Goal: Information Seeking & Learning: Compare options

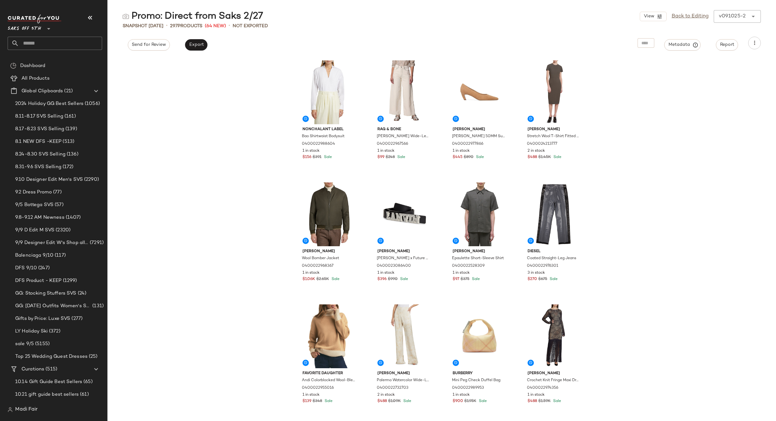
click at [27, 28] on span "Saks OFF 5TH" at bounding box center [25, 27] width 34 height 11
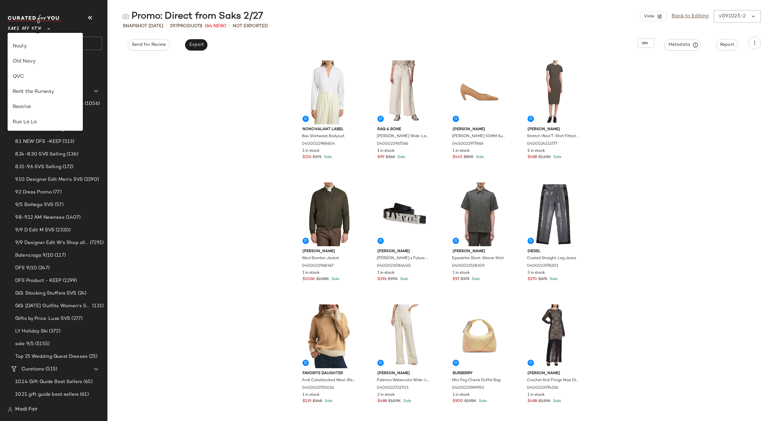
scroll to position [239, 0]
click at [51, 96] on div "Rent the Runway" at bounding box center [45, 93] width 65 height 8
type input "**"
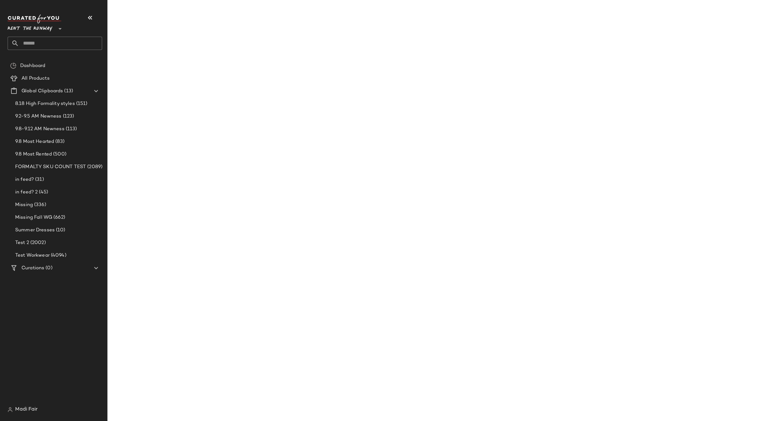
click at [45, 46] on input "text" at bounding box center [60, 43] width 83 height 13
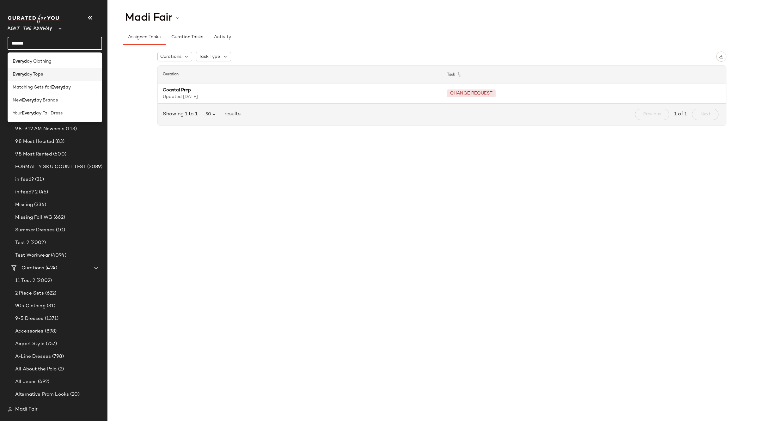
type input "******"
click at [32, 77] on span "ay Tops" at bounding box center [35, 74] width 16 height 7
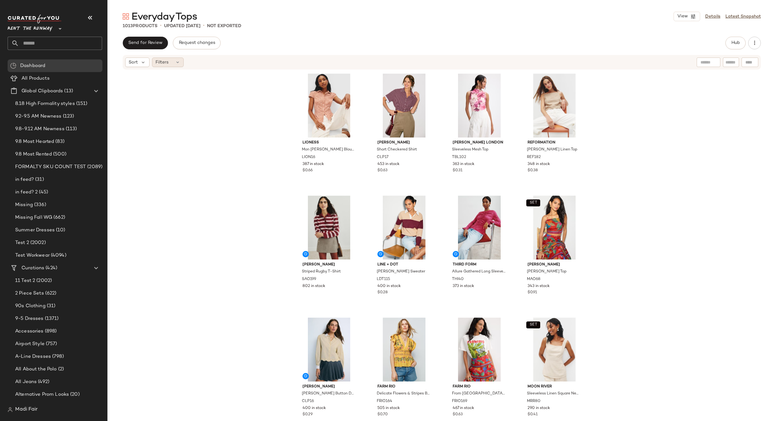
click at [164, 61] on span "Filters" at bounding box center [162, 62] width 13 height 7
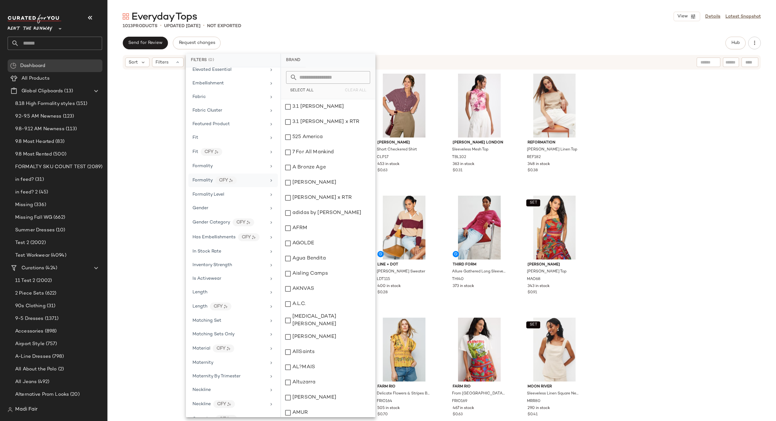
scroll to position [249, 0]
click at [216, 184] on div "CFY" at bounding box center [226, 185] width 22 height 8
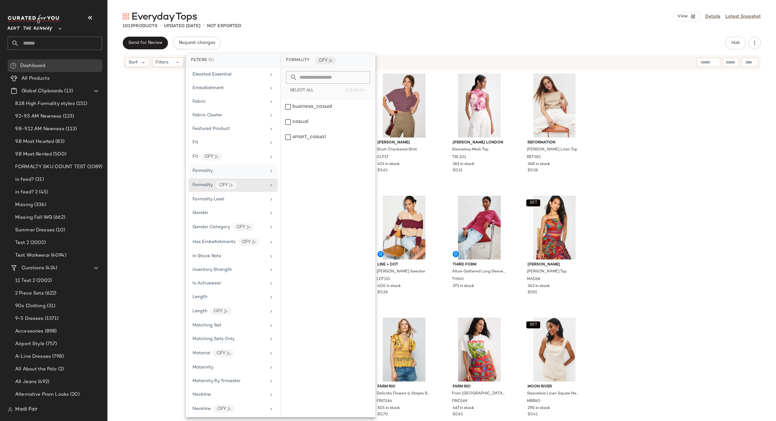
click at [232, 172] on div "Formality" at bounding box center [230, 171] width 74 height 7
click at [296, 133] on input "Min" at bounding box center [305, 130] width 38 height 13
type input "*"
click at [337, 130] on input "Max" at bounding box center [346, 130] width 38 height 13
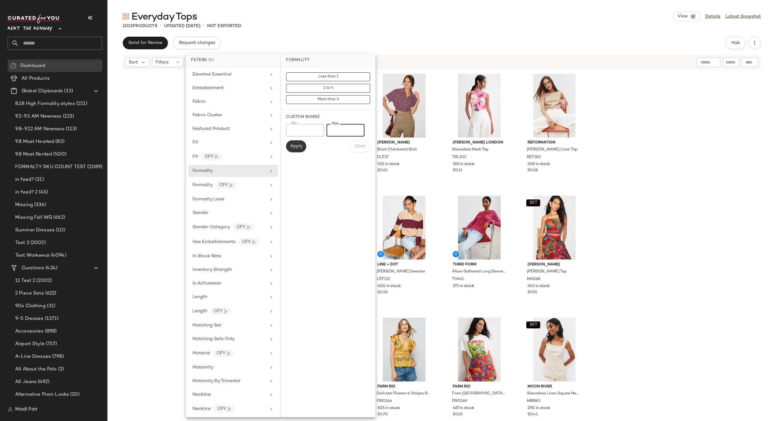
type input "*"
click at [297, 146] on span "Apply" at bounding box center [296, 146] width 13 height 5
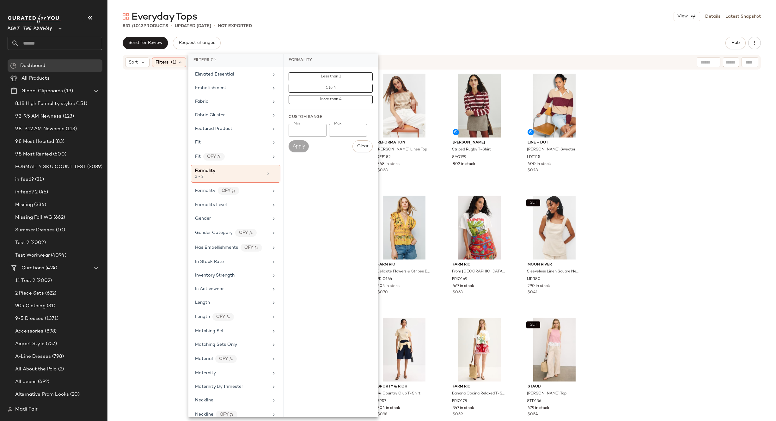
click at [658, 153] on div "Lioness Mon [PERSON_NAME] Blouse LION16 387 in stock $0.66 Reformation [PERSON_…" at bounding box center [442, 244] width 669 height 349
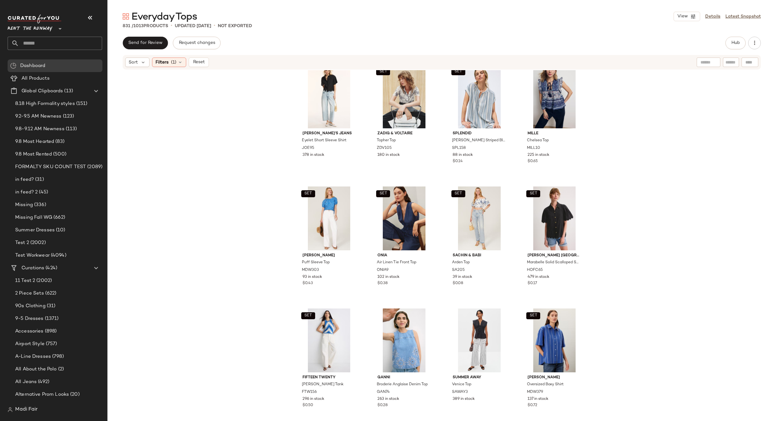
scroll to position [2946, 0]
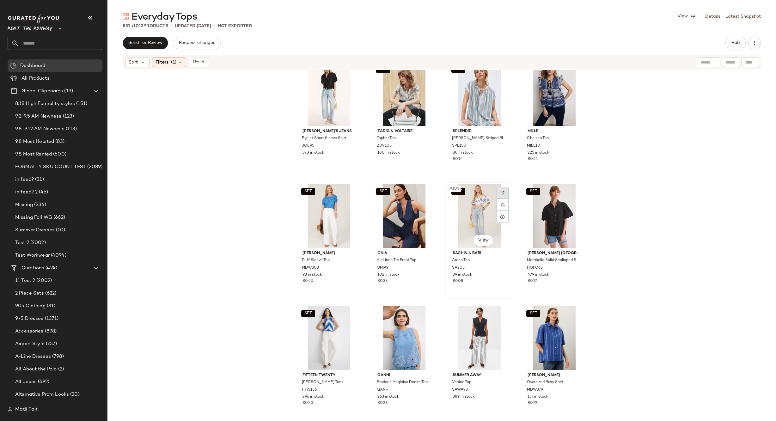
click at [501, 193] on img at bounding box center [503, 193] width 4 height 4
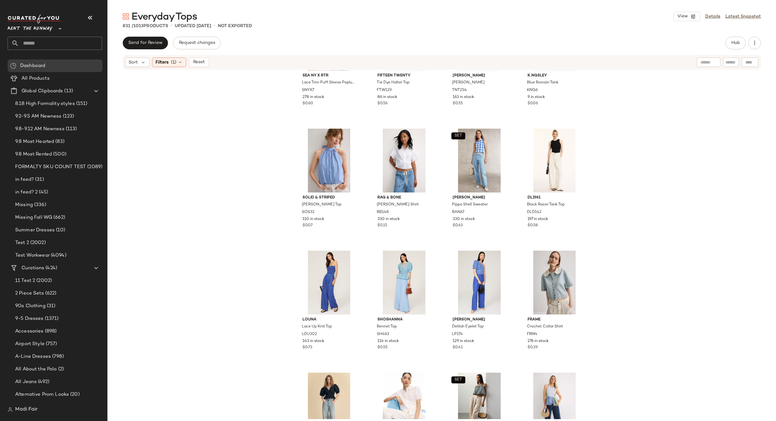
scroll to position [3358, 0]
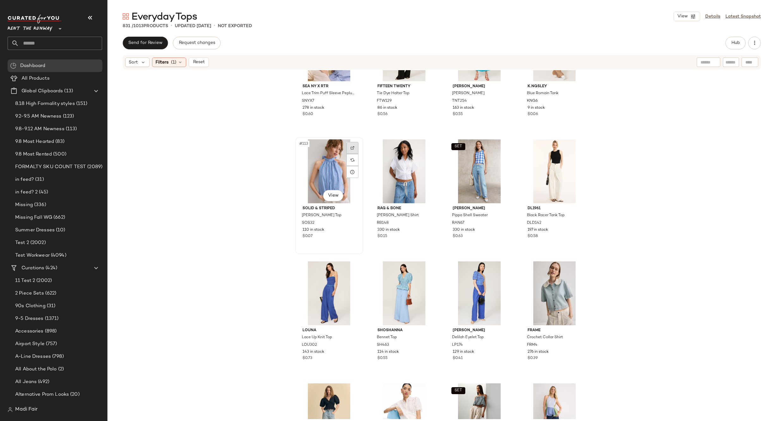
click at [352, 145] on div at bounding box center [353, 148] width 12 height 12
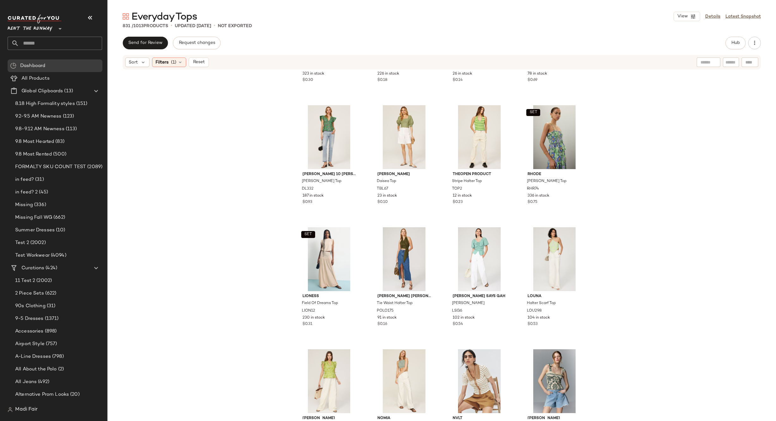
scroll to position [5224, 0]
click at [431, 233] on div at bounding box center [428, 235] width 12 height 12
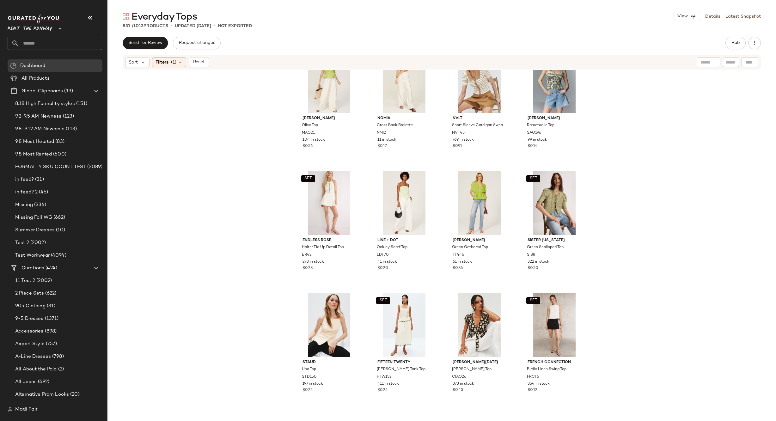
scroll to position [5540, 0]
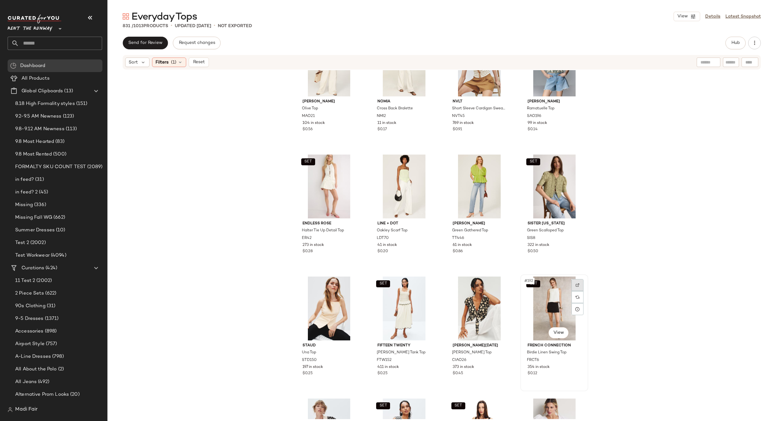
click at [579, 284] on div at bounding box center [578, 285] width 12 height 12
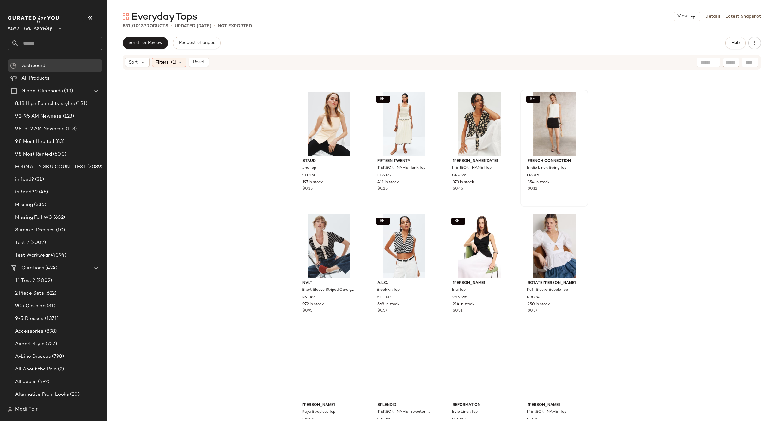
scroll to position [5730, 0]
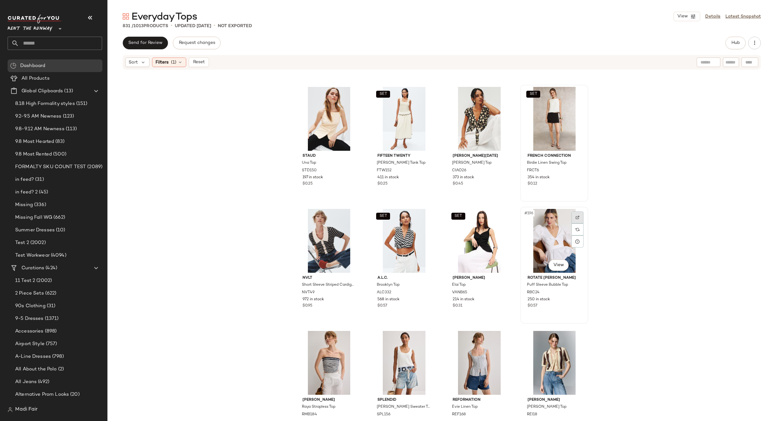
click at [578, 216] on div at bounding box center [578, 218] width 12 height 12
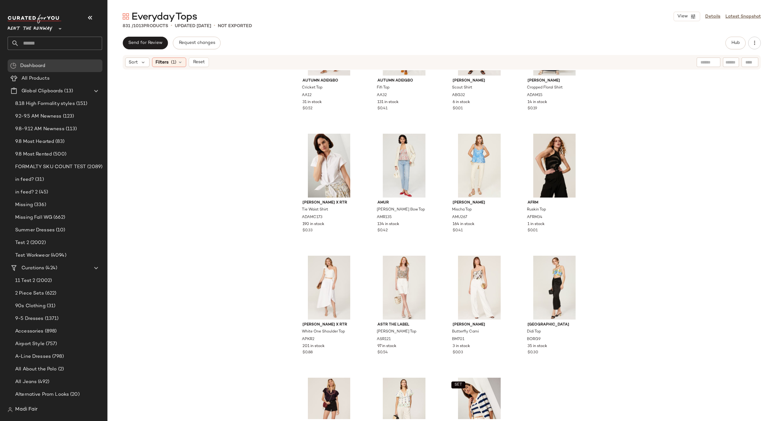
scroll to position [7026, 0]
click at [572, 144] on div at bounding box center [578, 142] width 12 height 12
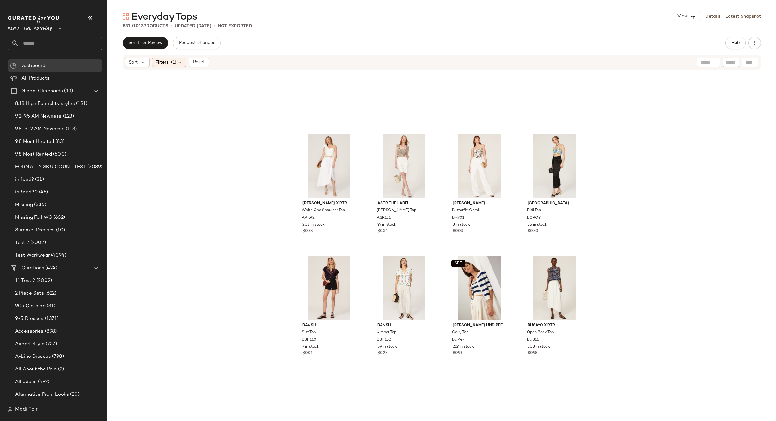
scroll to position [7248, 0]
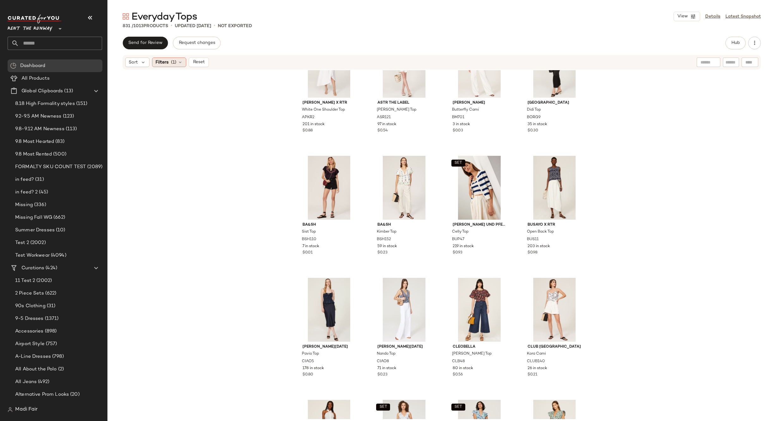
click at [159, 60] on span "Filters" at bounding box center [162, 62] width 13 height 7
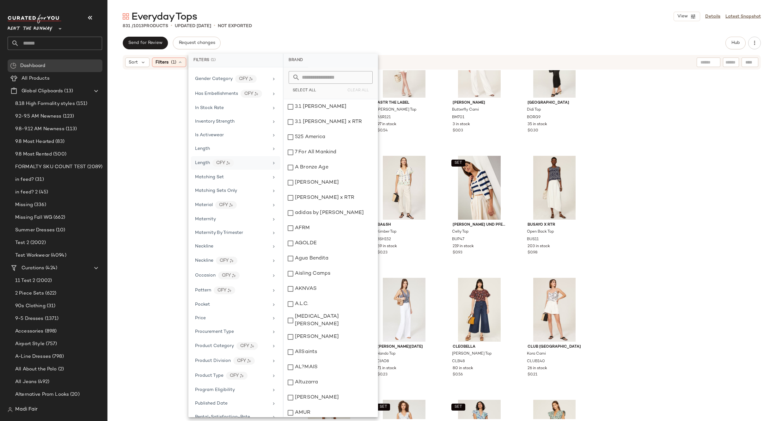
scroll to position [316, 0]
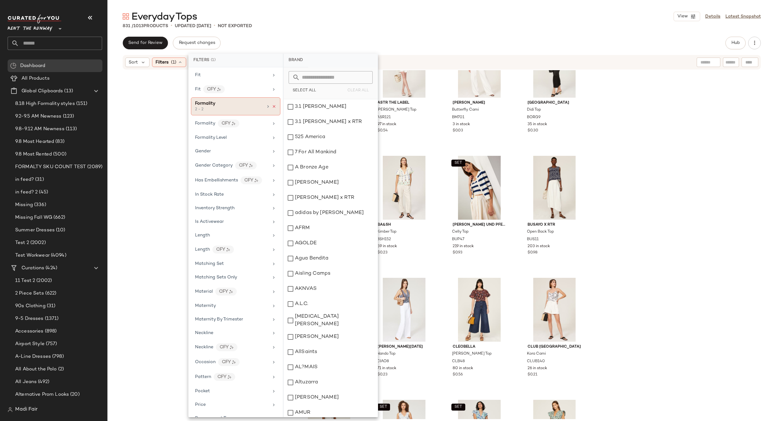
click at [273, 104] on icon at bounding box center [274, 106] width 4 height 4
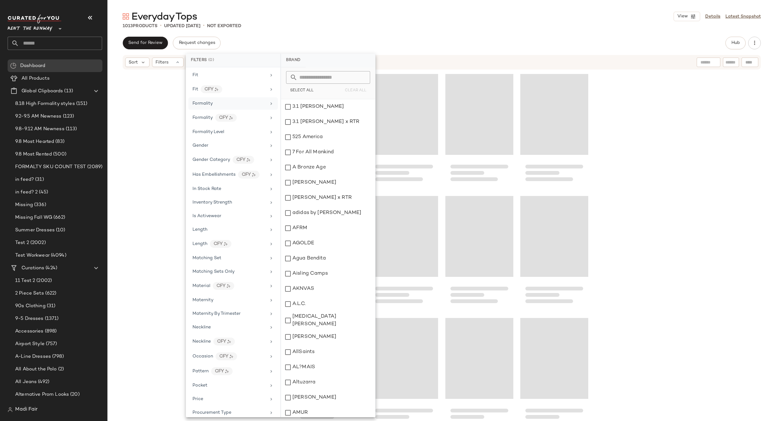
click at [258, 105] on div "Formality" at bounding box center [230, 103] width 74 height 7
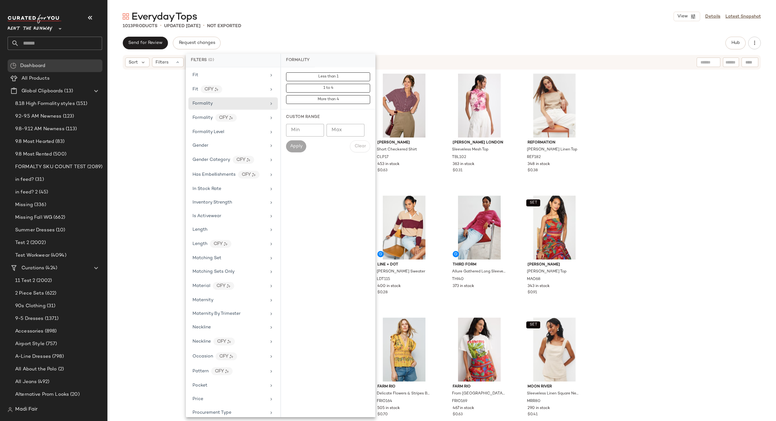
click at [293, 132] on input "Min" at bounding box center [305, 130] width 38 height 13
type input "*"
click at [345, 130] on input "Max" at bounding box center [346, 130] width 38 height 13
type input "*"
click at [299, 143] on button "Apply" at bounding box center [296, 146] width 20 height 12
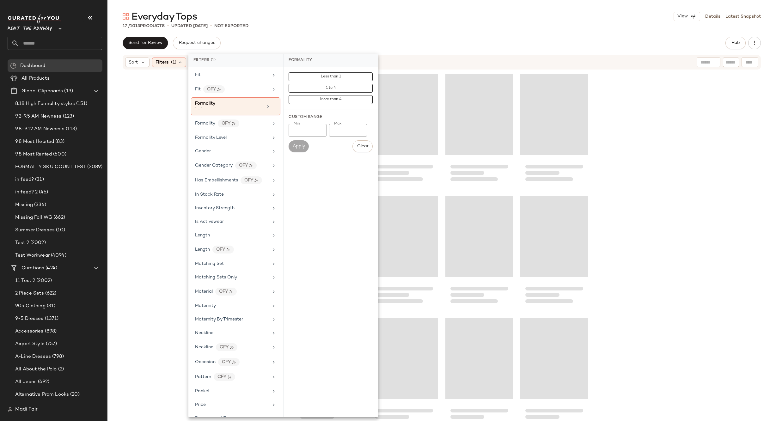
click at [431, 27] on div "17 / 1013 Products • updated [DATE] • Not Exported" at bounding box center [442, 26] width 669 height 6
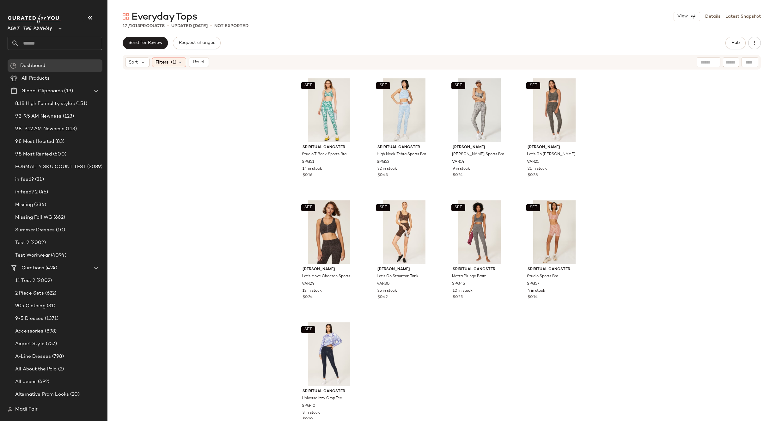
scroll to position [263, 0]
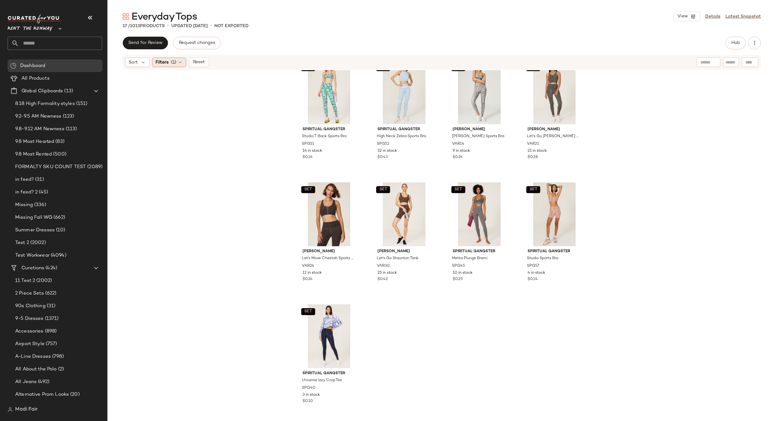
click at [182, 62] on icon at bounding box center [180, 62] width 5 height 5
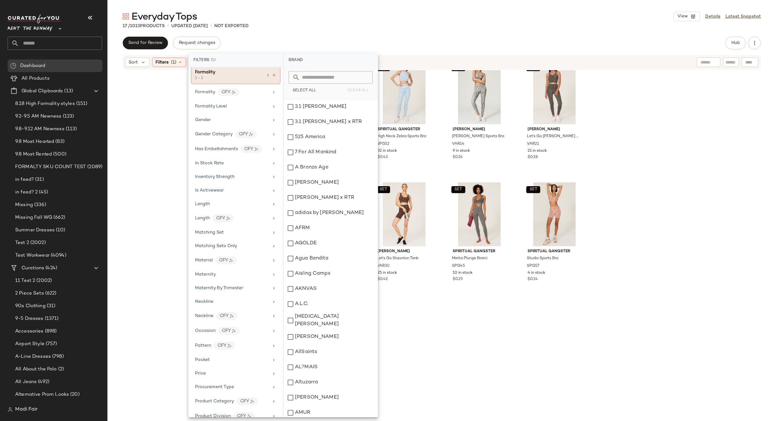
scroll to position [285, 0]
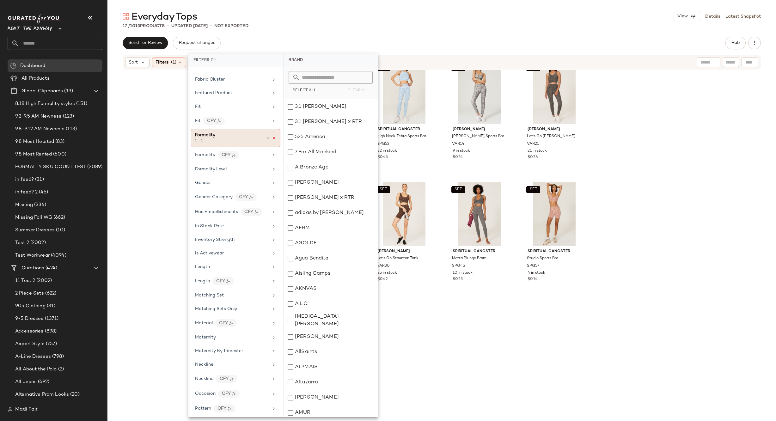
click at [272, 139] on icon at bounding box center [274, 138] width 4 height 4
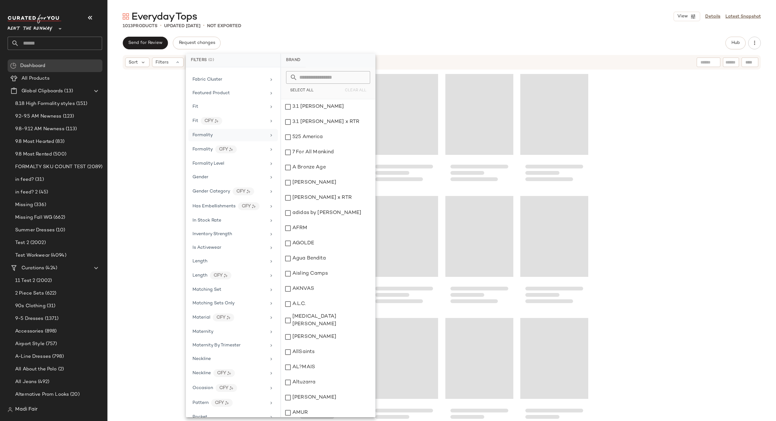
click at [54, 42] on input "text" at bounding box center [60, 43] width 83 height 13
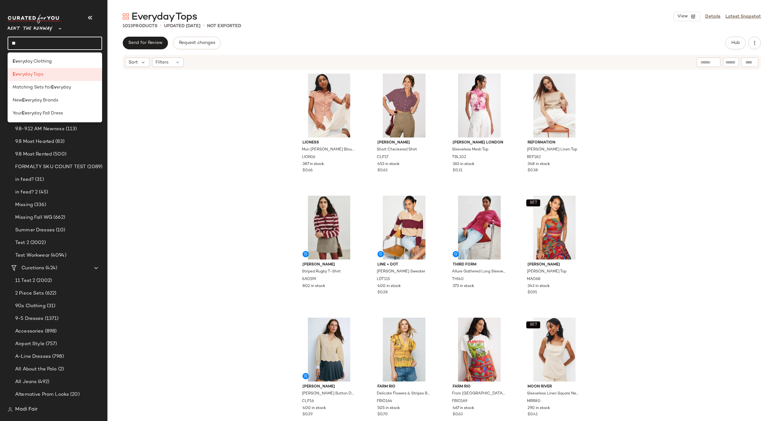
type input "*"
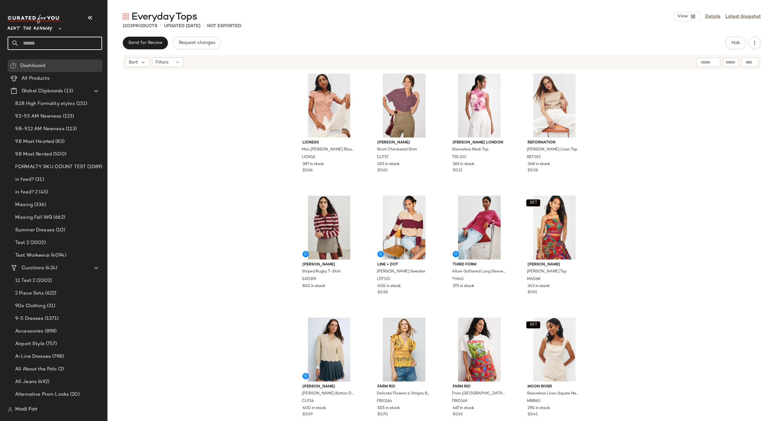
click at [34, 39] on input "text" at bounding box center [60, 43] width 83 height 13
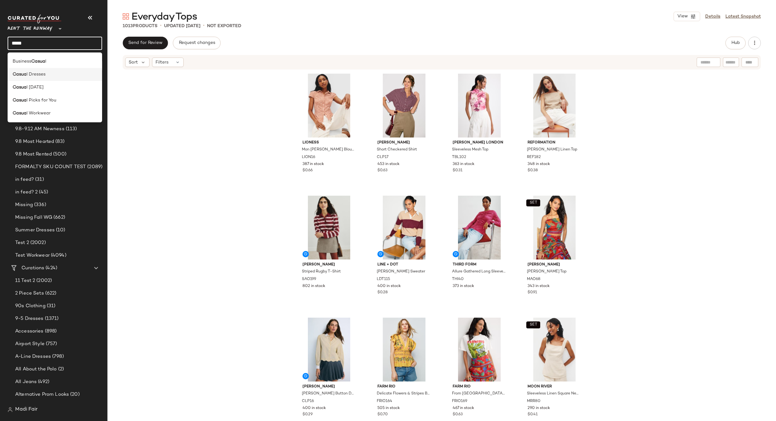
type input "*****"
click at [42, 77] on span "l Dresses" at bounding box center [36, 74] width 19 height 7
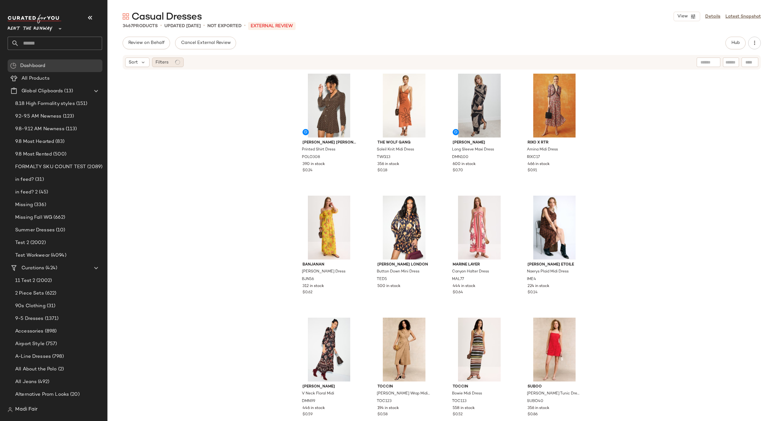
click at [169, 63] on div "Filters" at bounding box center [168, 62] width 32 height 9
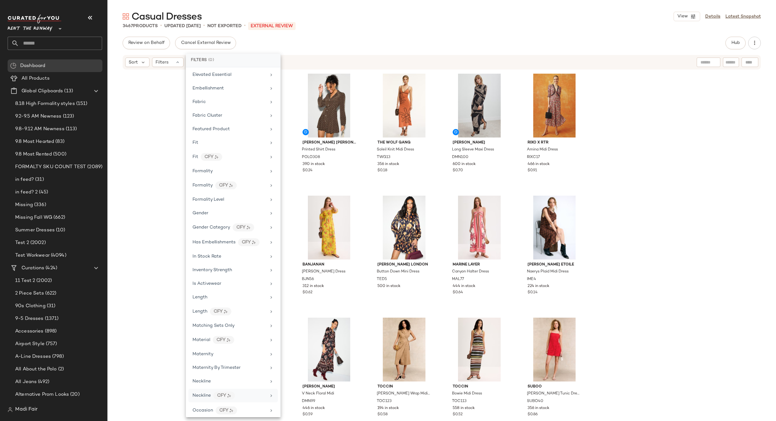
scroll to position [172, 0]
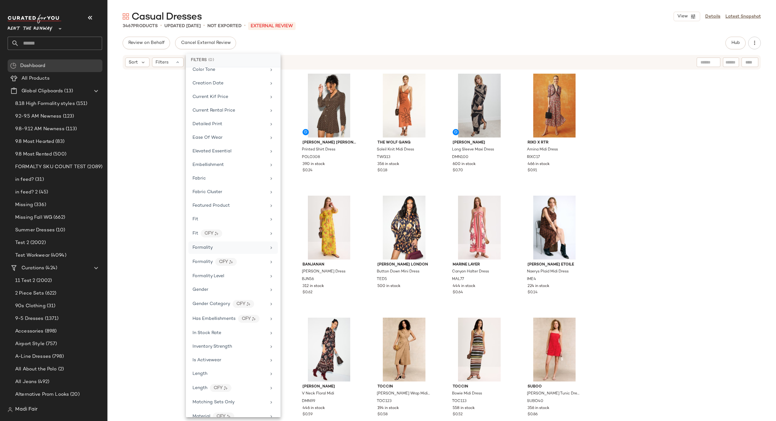
click at [224, 249] on div "Formality" at bounding box center [230, 247] width 74 height 7
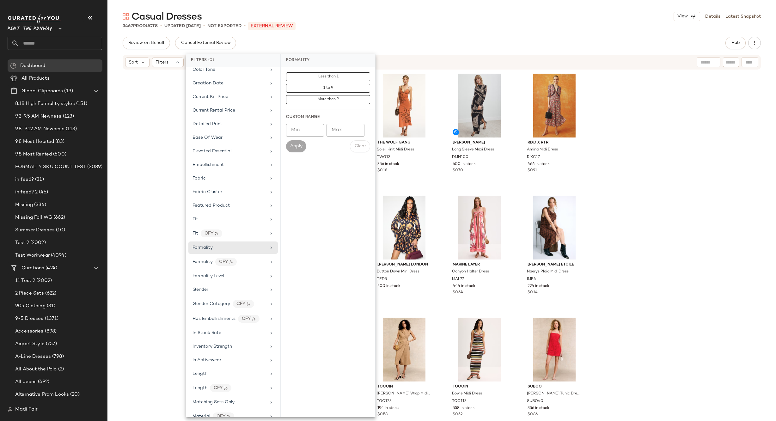
click at [297, 131] on input "Min" at bounding box center [305, 130] width 38 height 13
type input "*"
click at [333, 127] on input "Max" at bounding box center [346, 130] width 38 height 13
type input "*"
click at [299, 144] on span "Apply" at bounding box center [296, 146] width 13 height 5
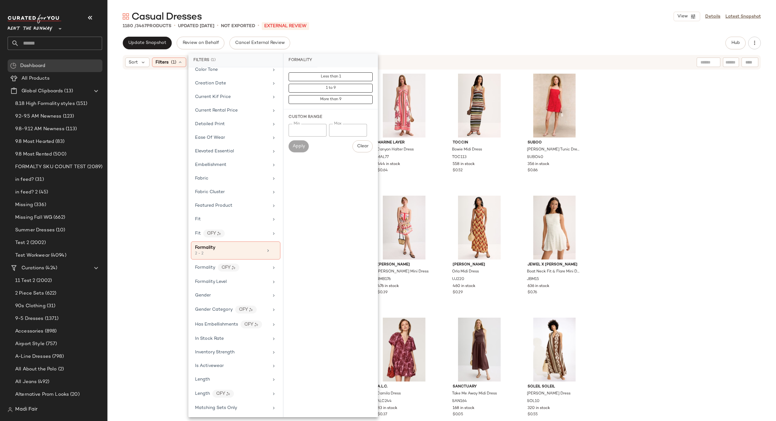
click at [660, 164] on div "The Wolf Gang Soleil Knit Midi Dress TWG13 356 in stock $0.18 Marine Layer Cany…" at bounding box center [442, 244] width 669 height 349
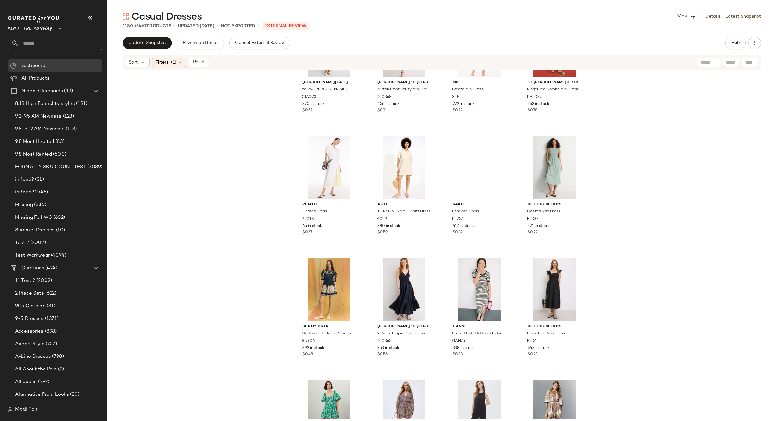
scroll to position [7754, 0]
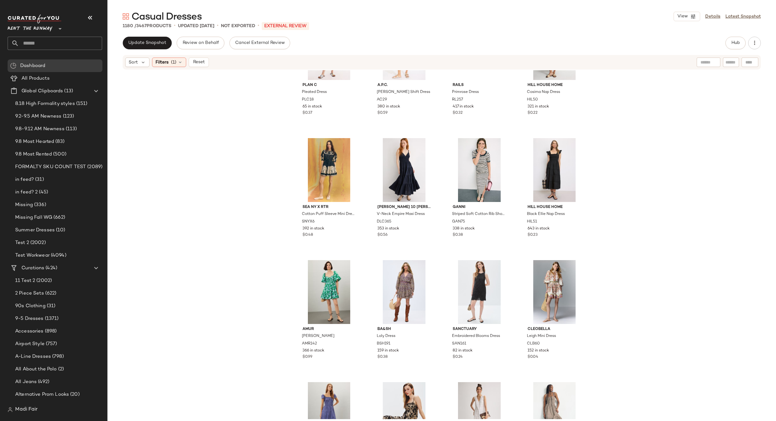
click at [202, 81] on div "Plan C Pleated Dress PLC18 65 in stock $0.37 A.P.C. [PERSON_NAME] Shift Dress A…" at bounding box center [442, 244] width 669 height 349
click at [37, 46] on input "text" at bounding box center [60, 43] width 83 height 13
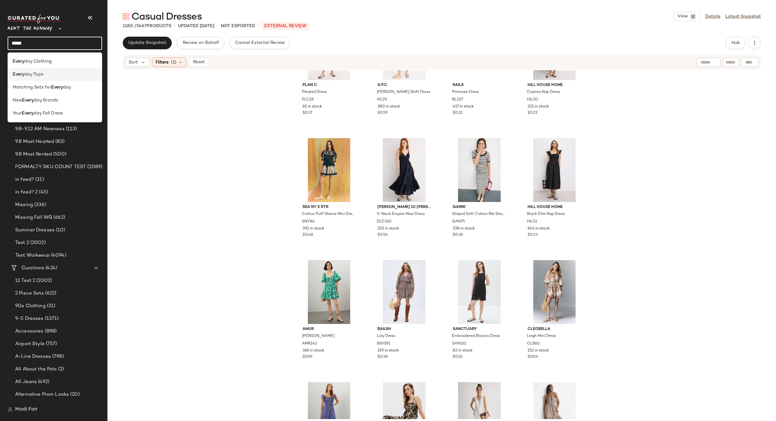
type input "*****"
click at [42, 73] on span "day Tops" at bounding box center [33, 74] width 19 height 7
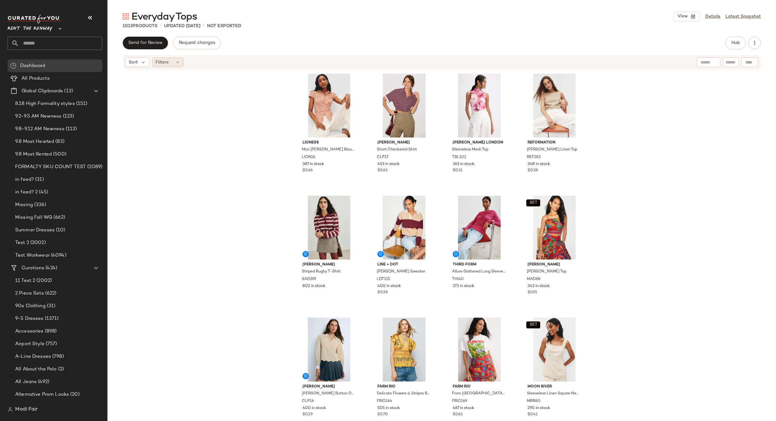
click at [160, 61] on span "Filters" at bounding box center [162, 62] width 13 height 7
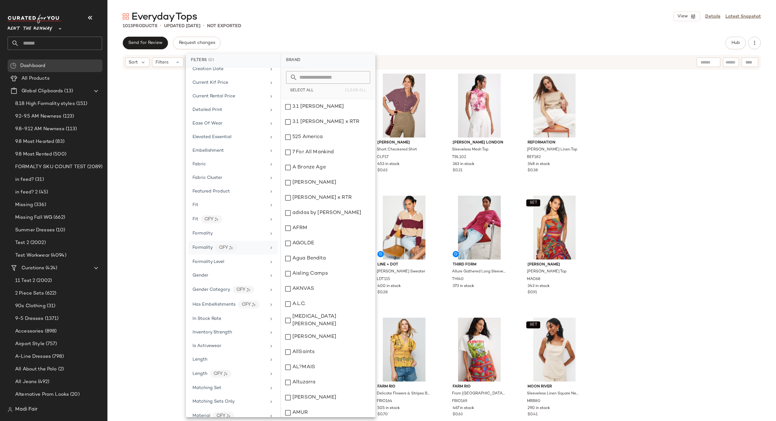
scroll to position [190, 0]
click at [231, 232] on div "Formality" at bounding box center [230, 230] width 74 height 7
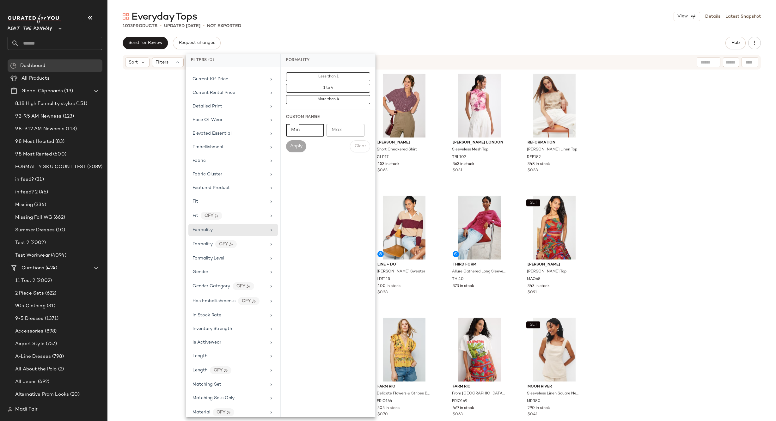
click at [298, 133] on input "Min" at bounding box center [305, 130] width 38 height 13
type input "*"
click at [337, 131] on input "Max" at bounding box center [346, 130] width 38 height 13
type input "*"
click at [301, 142] on button "Apply" at bounding box center [296, 146] width 20 height 12
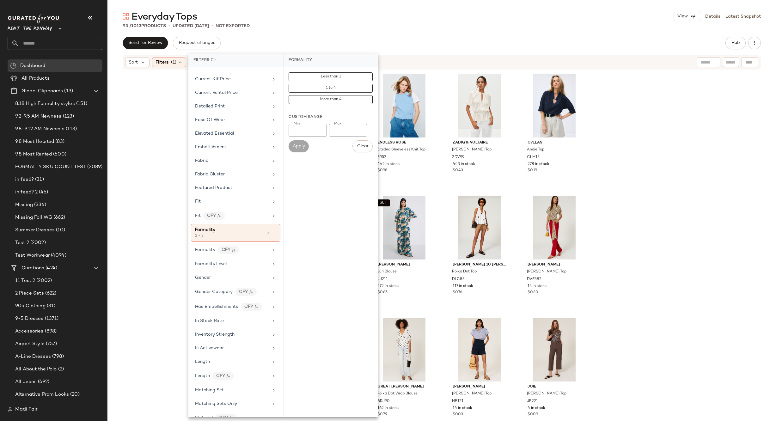
click at [638, 127] on div "A.L.C. Nara Top ALC351 395 in stock Endless Rose Braided Sleeveless Knit Top ER…" at bounding box center [442, 244] width 669 height 349
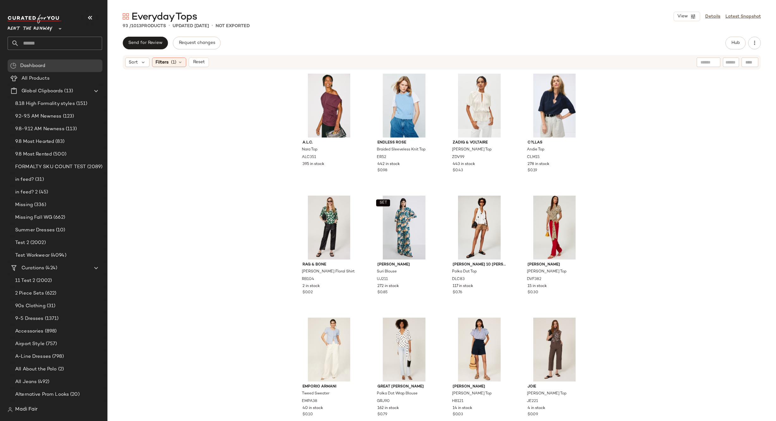
click at [642, 150] on div "A.L.C. Nara Top ALC351 395 in stock Endless Rose Braided Sleeveless Knit Top ER…" at bounding box center [442, 244] width 669 height 349
click at [351, 83] on img at bounding box center [353, 82] width 4 height 4
click at [174, 59] on span "(1)" at bounding box center [173, 62] width 5 height 7
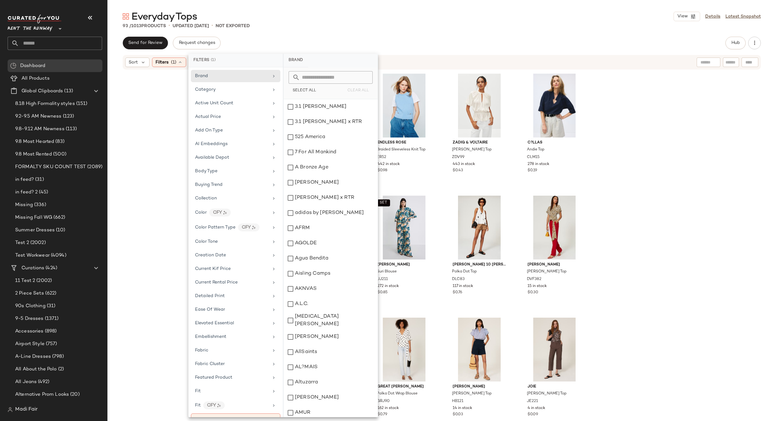
scroll to position [474, 0]
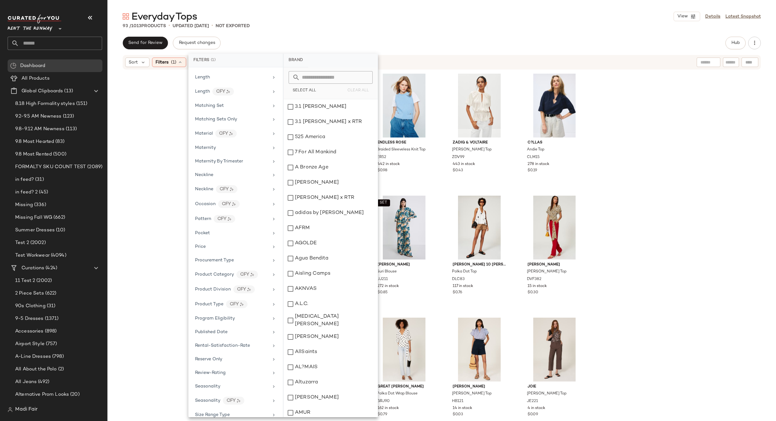
click at [170, 198] on div "A.L.C. Nara Top ALC351 395 in stock Endless Rose Braided Sleeveless Knit Top ER…" at bounding box center [442, 244] width 669 height 349
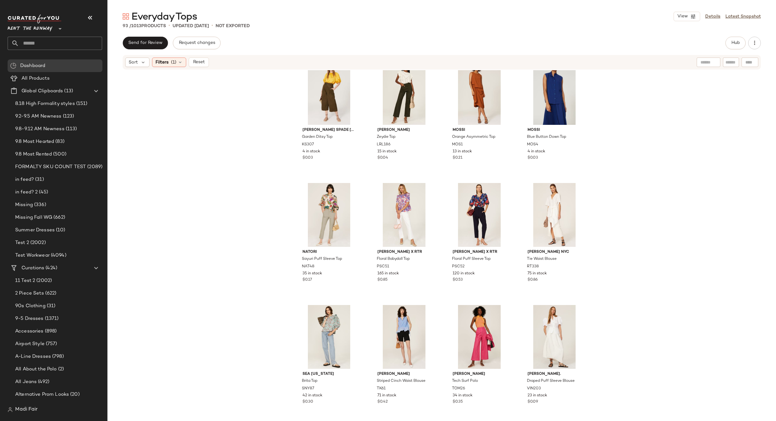
scroll to position [385, 0]
click at [498, 189] on div at bounding box center [503, 191] width 12 height 12
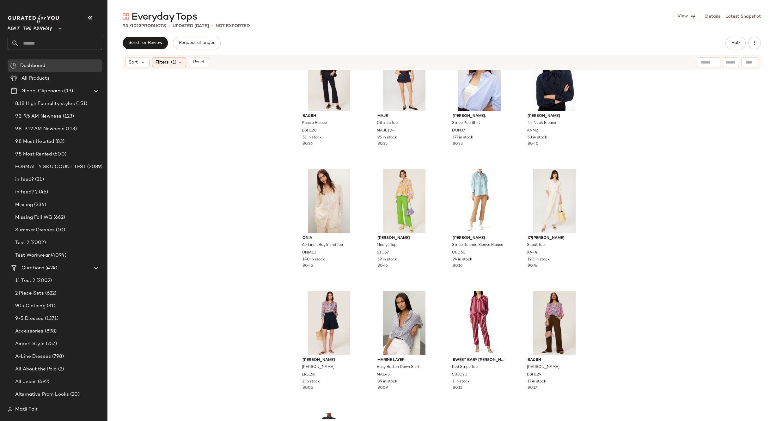
scroll to position [2329, 0]
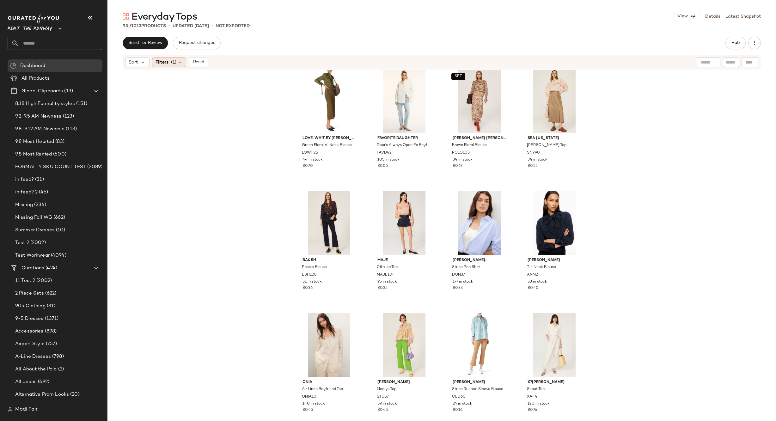
click at [178, 61] on icon at bounding box center [180, 62] width 5 height 5
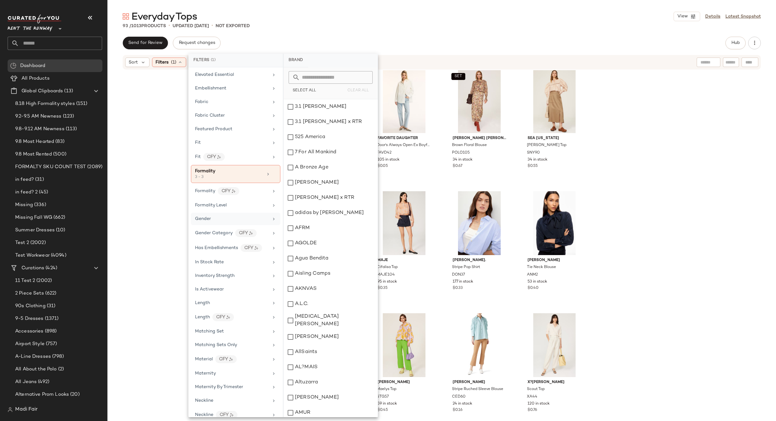
scroll to position [191, 0]
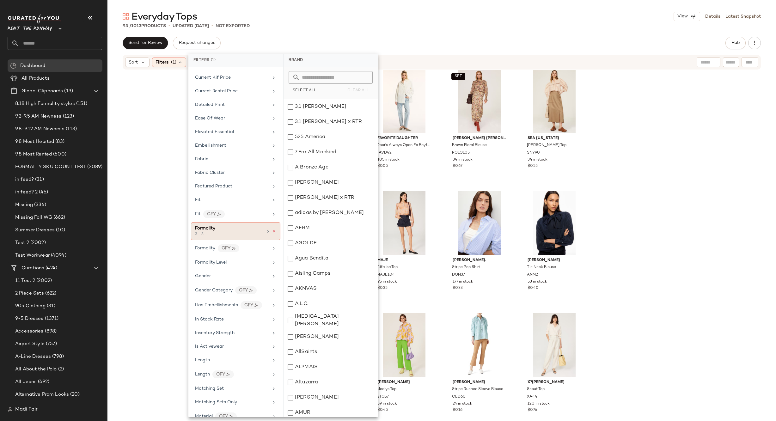
click at [272, 229] on icon at bounding box center [274, 231] width 4 height 4
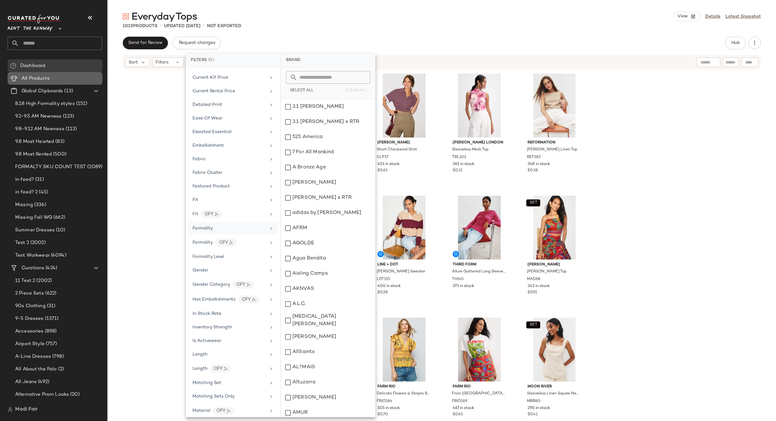
click at [53, 77] on div "All Products" at bounding box center [60, 78] width 80 height 7
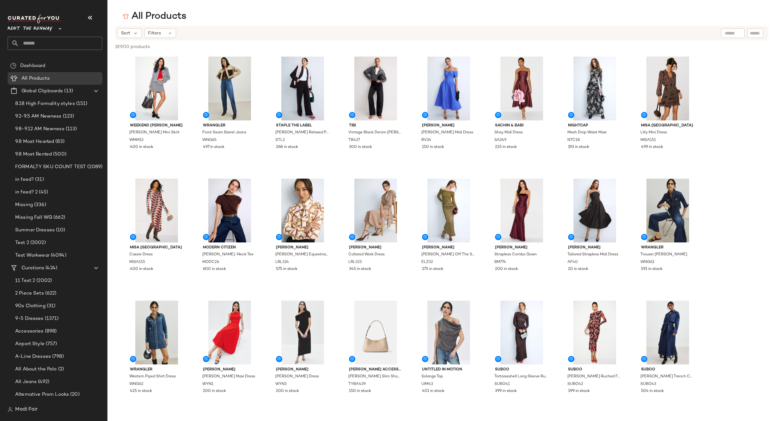
click at [156, 28] on div "Sort Filters" at bounding box center [442, 33] width 654 height 15
click at [159, 31] on span "Filters" at bounding box center [154, 33] width 13 height 7
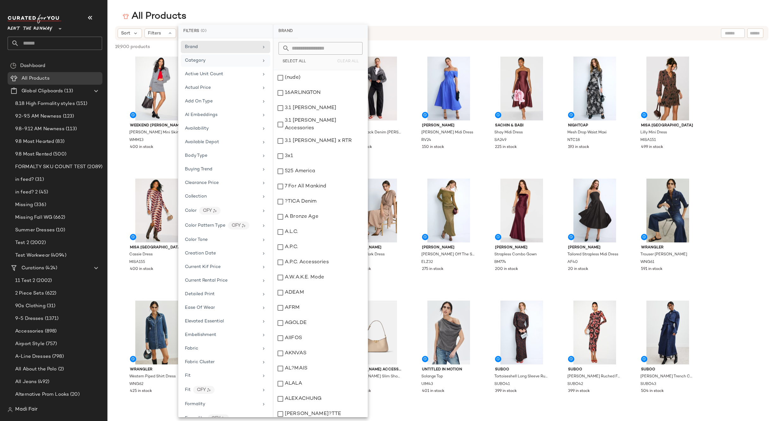
click at [237, 61] on div "Category" at bounding box center [222, 60] width 74 height 7
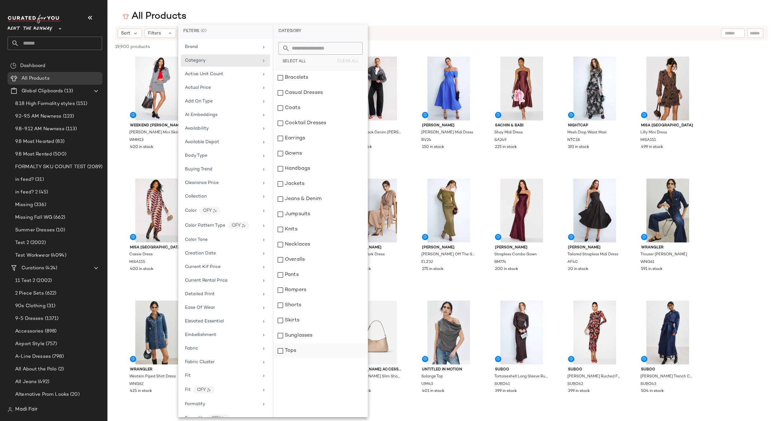
click at [293, 352] on div "Tops" at bounding box center [321, 350] width 94 height 15
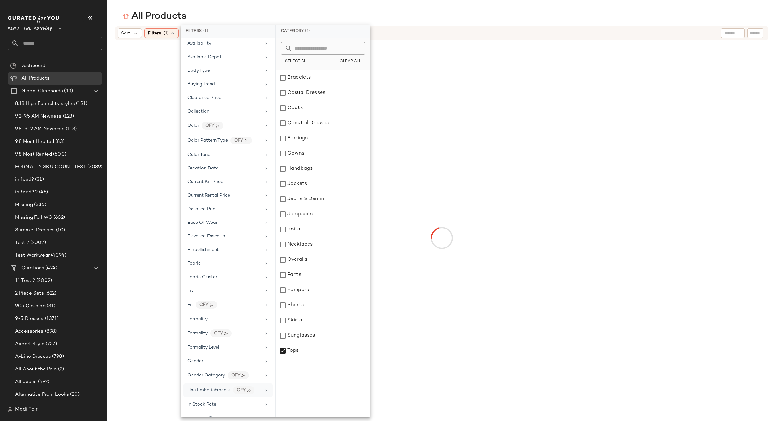
scroll to position [221, 0]
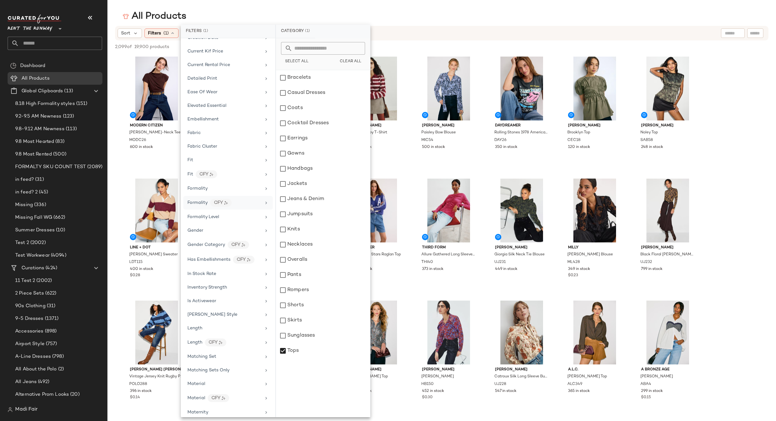
click at [198, 202] on span "Formality" at bounding box center [198, 203] width 20 height 5
click at [202, 188] on span "Formality" at bounding box center [198, 188] width 20 height 5
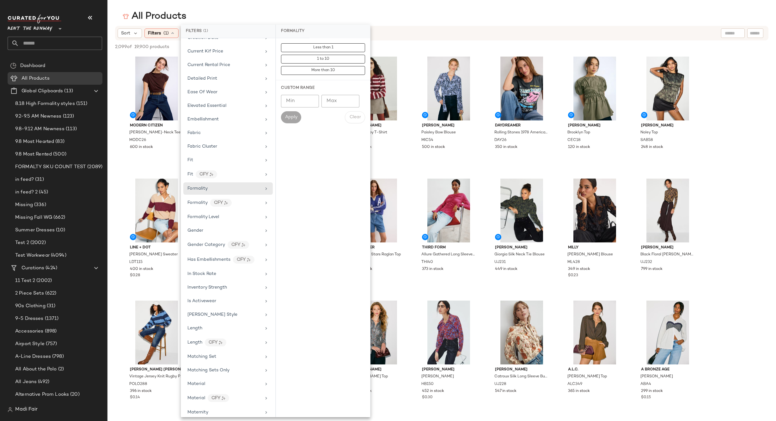
click at [293, 101] on input "Min" at bounding box center [300, 101] width 38 height 13
type input "*"
click at [328, 101] on input "Max" at bounding box center [341, 101] width 38 height 13
type input "*"
click at [291, 116] on span "Apply" at bounding box center [291, 117] width 13 height 5
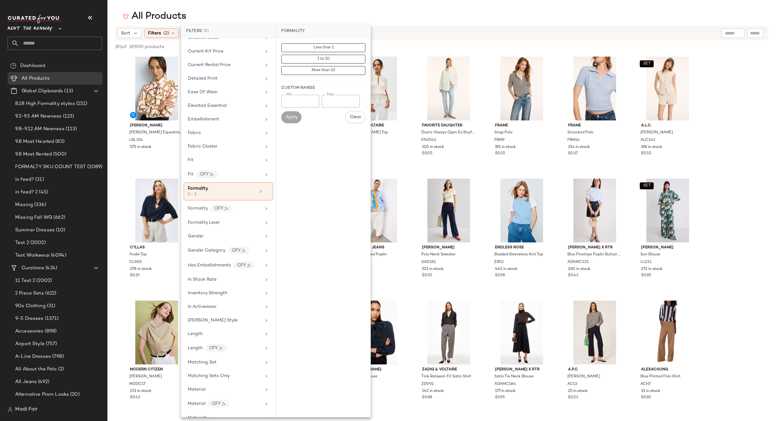
click at [342, 17] on div "All Products" at bounding box center [442, 16] width 669 height 13
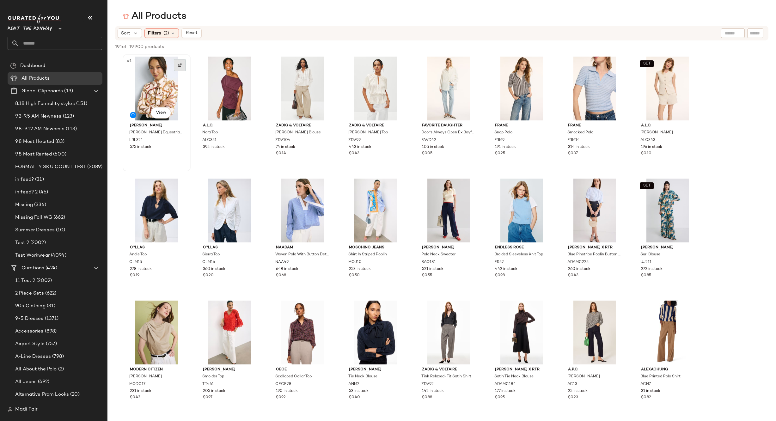
click at [178, 68] on div at bounding box center [180, 65] width 12 height 12
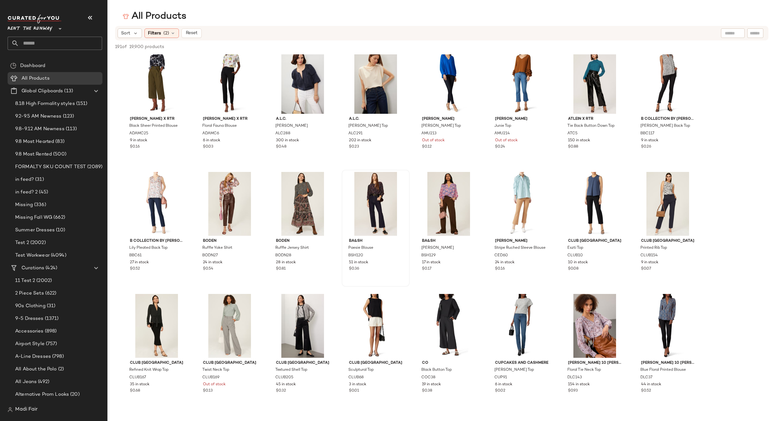
scroll to position [316, 0]
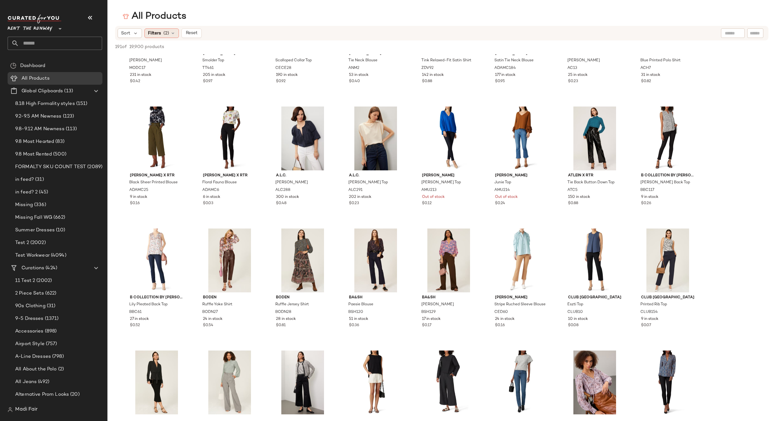
click at [170, 30] on div "Filters (2)" at bounding box center [162, 32] width 34 height 9
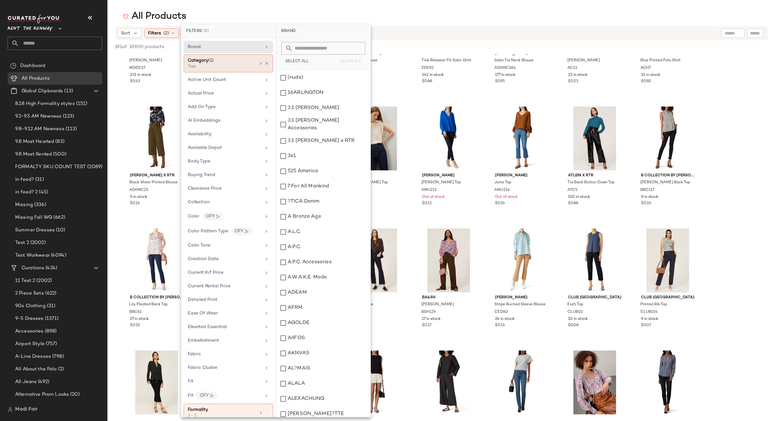
click at [265, 65] on icon at bounding box center [267, 63] width 4 height 4
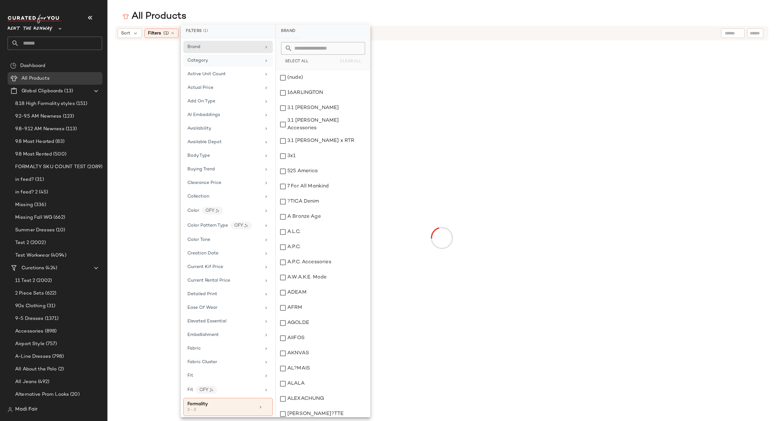
click at [244, 60] on div "Category" at bounding box center [225, 60] width 74 height 7
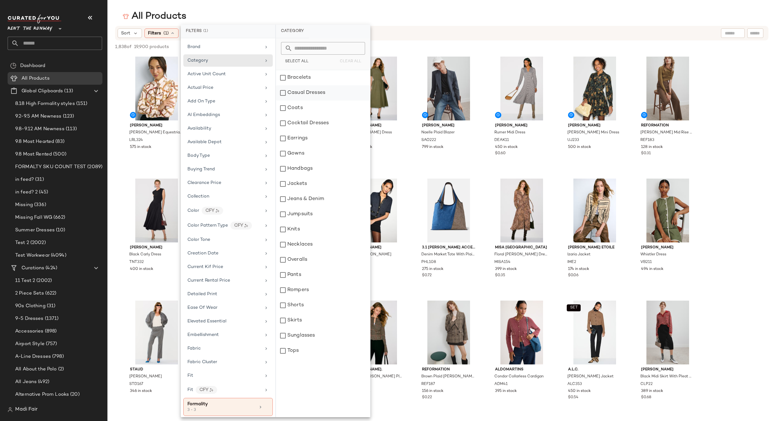
click at [314, 95] on div "Casual Dresses" at bounding box center [323, 92] width 94 height 15
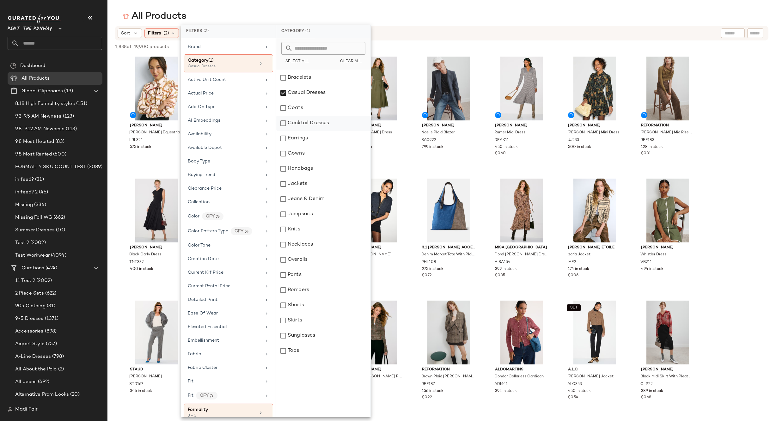
click at [316, 123] on div "Cocktail Dresses" at bounding box center [323, 123] width 94 height 15
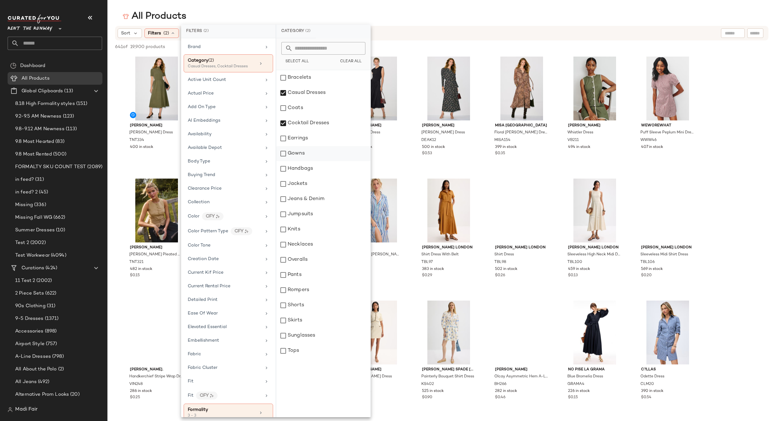
click at [308, 151] on div "Gowns" at bounding box center [323, 153] width 94 height 15
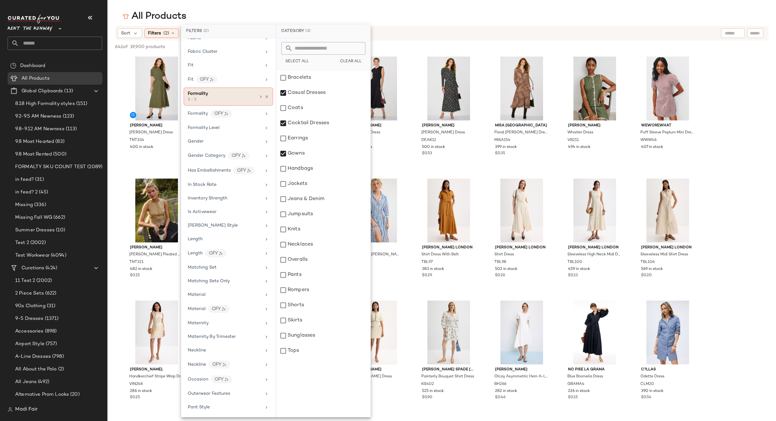
click at [265, 96] on icon at bounding box center [267, 97] width 4 height 4
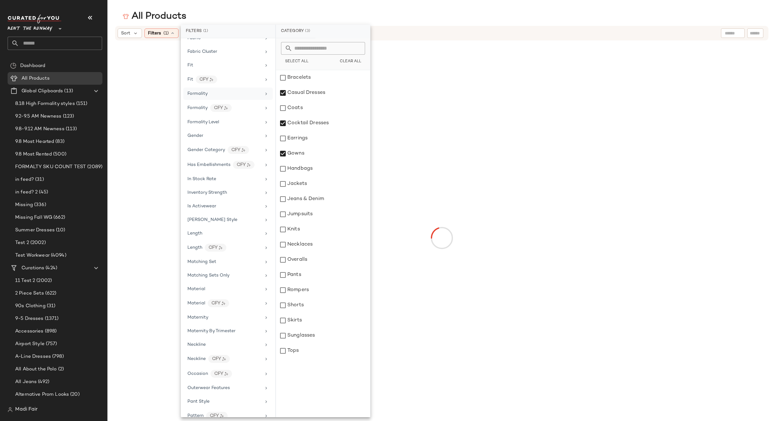
click at [240, 96] on div "Formality" at bounding box center [225, 93] width 74 height 7
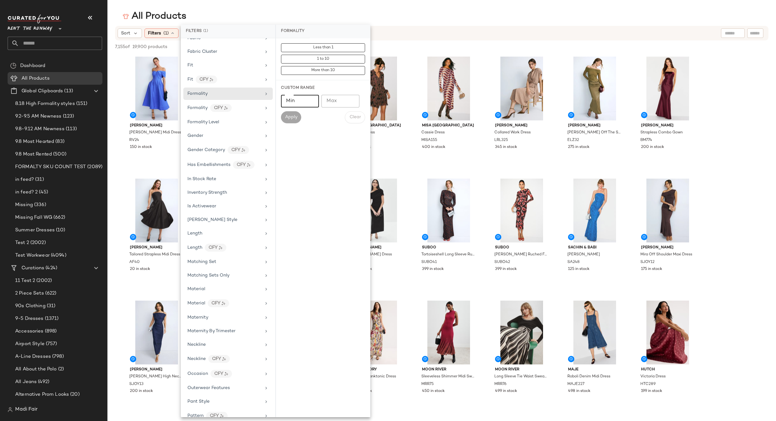
click at [292, 102] on input "Min" at bounding box center [300, 101] width 38 height 13
type input "*"
click at [330, 103] on input "Max" at bounding box center [341, 101] width 38 height 13
type input "*"
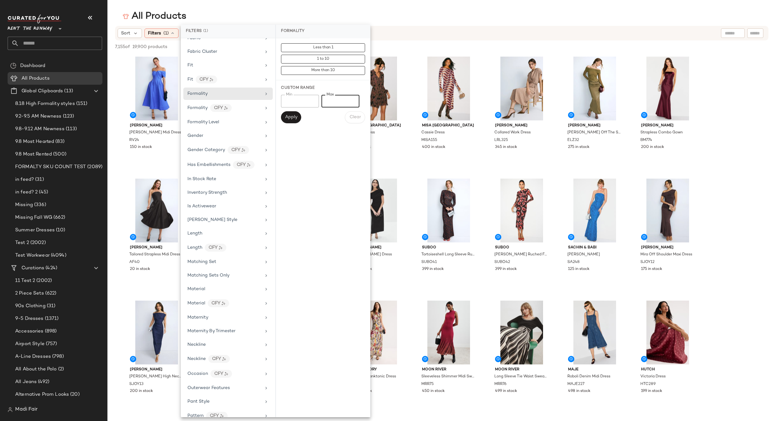
click at [297, 115] on span "Apply" at bounding box center [291, 117] width 13 height 5
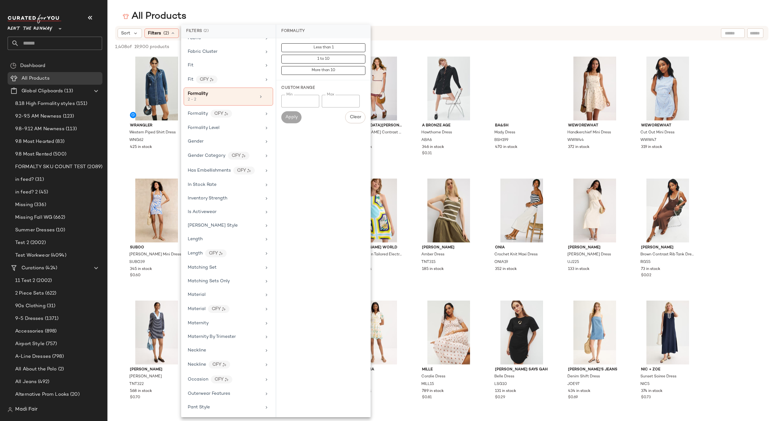
click at [303, 9] on main "All Products Sort Filters (2) Reset 1,408 of 19,900 products • 0 selected Desel…" at bounding box center [388, 210] width 776 height 421
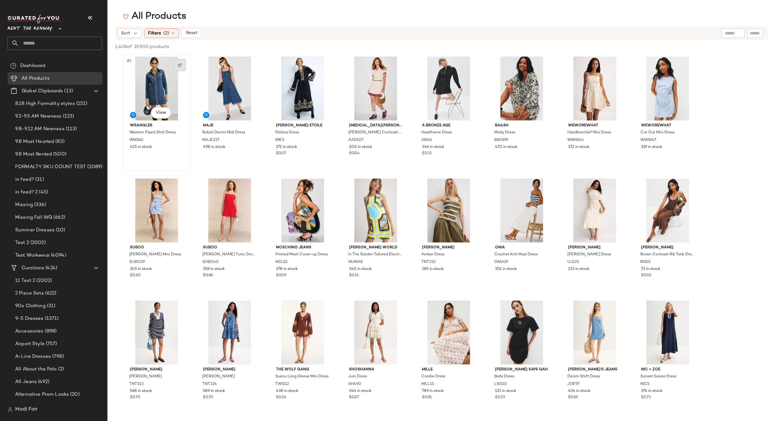
click at [179, 64] on img at bounding box center [180, 65] width 4 height 4
click at [153, 35] on span "Filters" at bounding box center [154, 33] width 13 height 7
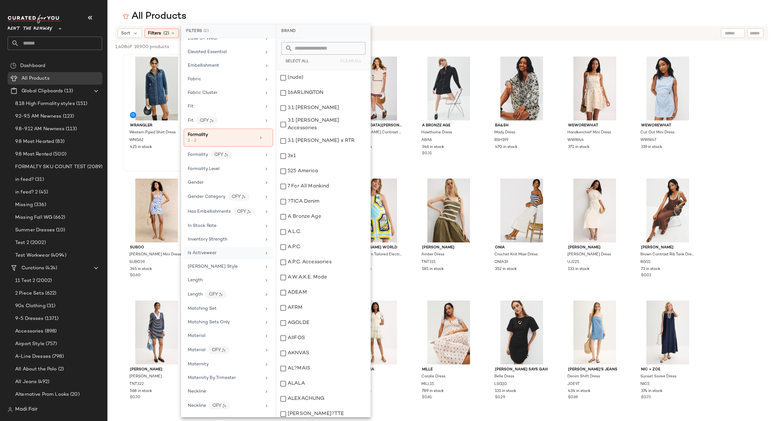
scroll to position [246, 0]
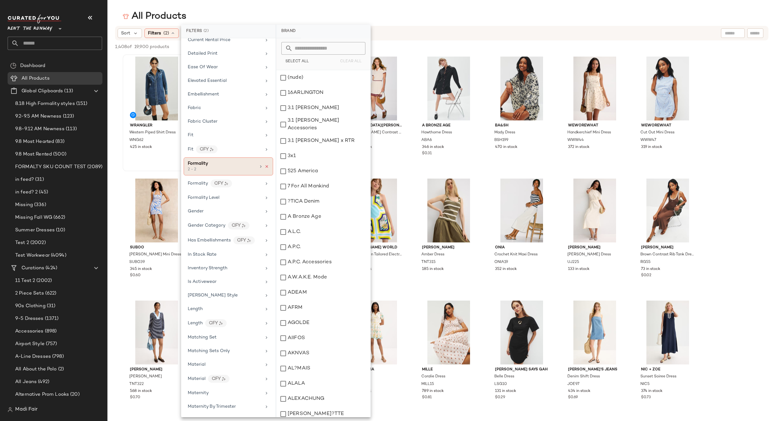
click at [265, 166] on icon at bounding box center [267, 166] width 4 height 4
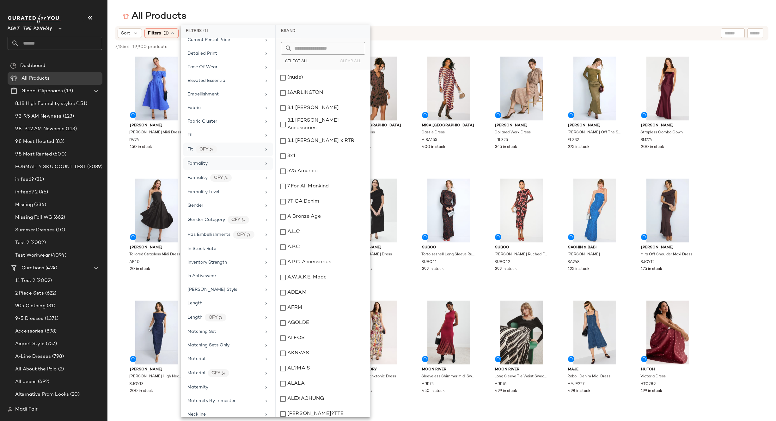
click at [225, 162] on div "Formality" at bounding box center [225, 163] width 74 height 7
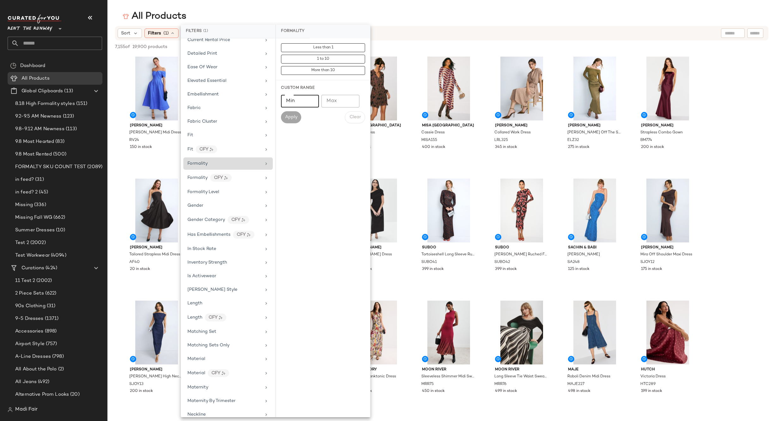
click at [294, 104] on input "Min" at bounding box center [300, 101] width 38 height 13
type input "*"
click at [334, 100] on input "Max" at bounding box center [341, 101] width 38 height 13
type input "*"
click at [293, 115] on span "Apply" at bounding box center [291, 117] width 13 height 5
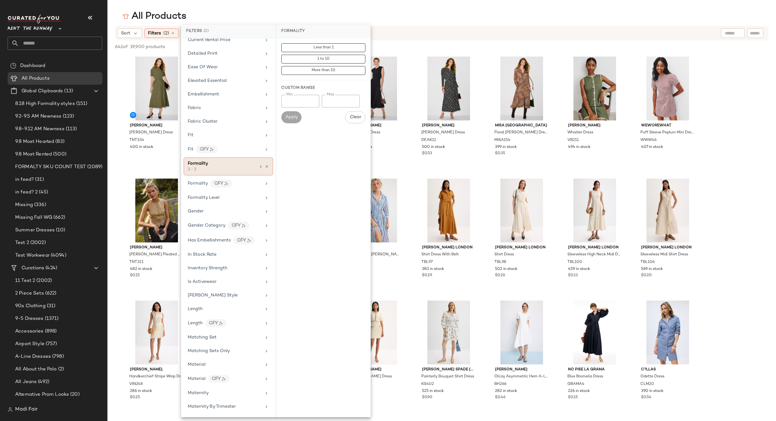
click at [293, 8] on main "All Products Sort Filters (2) Reset 641 of 19,900 products • 0 selected Deselec…" at bounding box center [388, 210] width 776 height 421
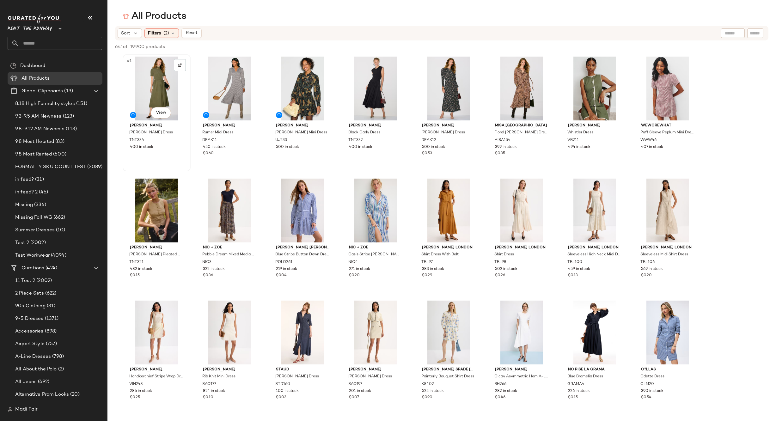
click at [174, 64] on div at bounding box center [180, 65] width 12 height 12
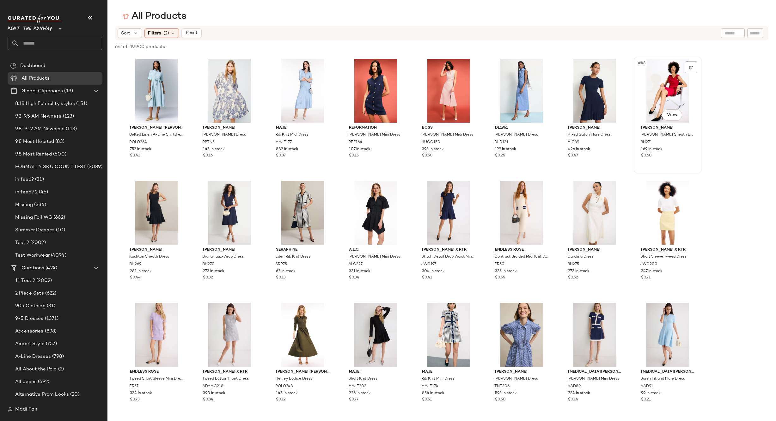
scroll to position [601, 0]
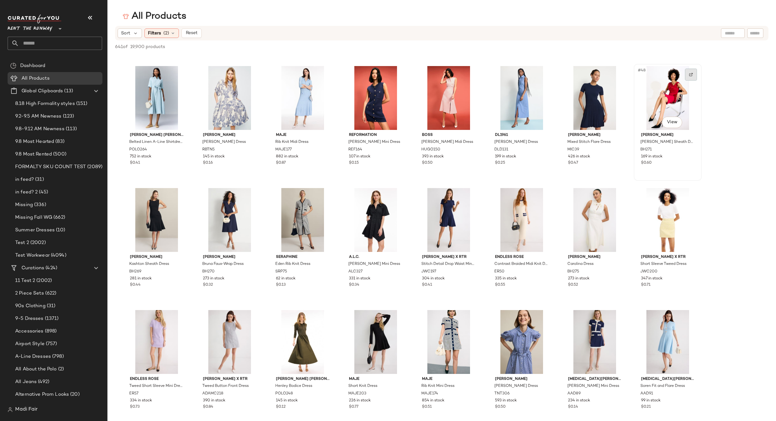
click at [691, 76] on img at bounding box center [691, 75] width 4 height 4
